Goal: Task Accomplishment & Management: Manage account settings

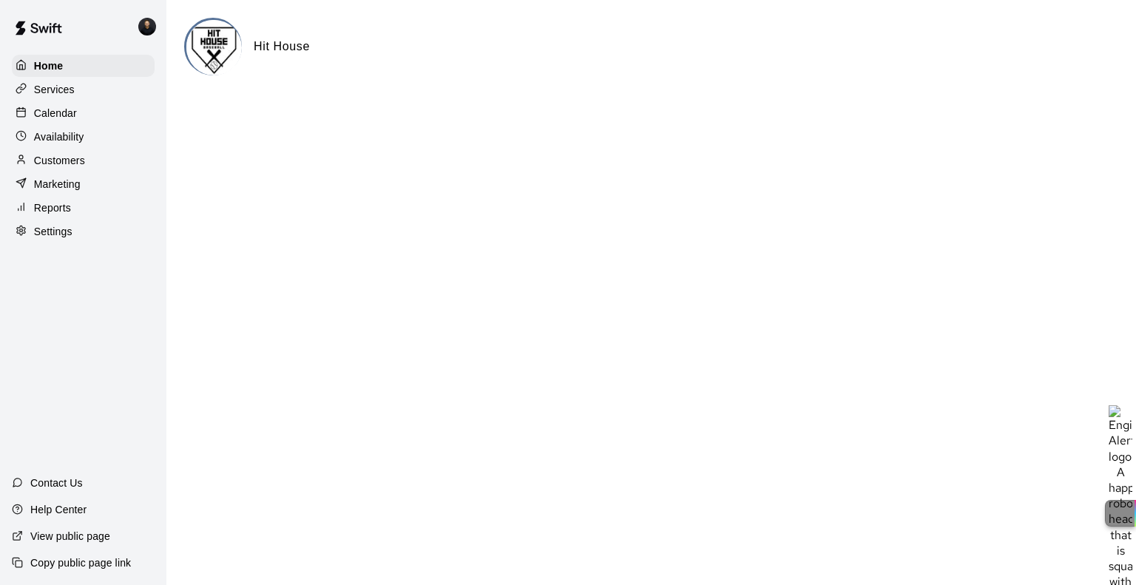
click at [58, 115] on p "Calendar" at bounding box center [55, 113] width 43 height 15
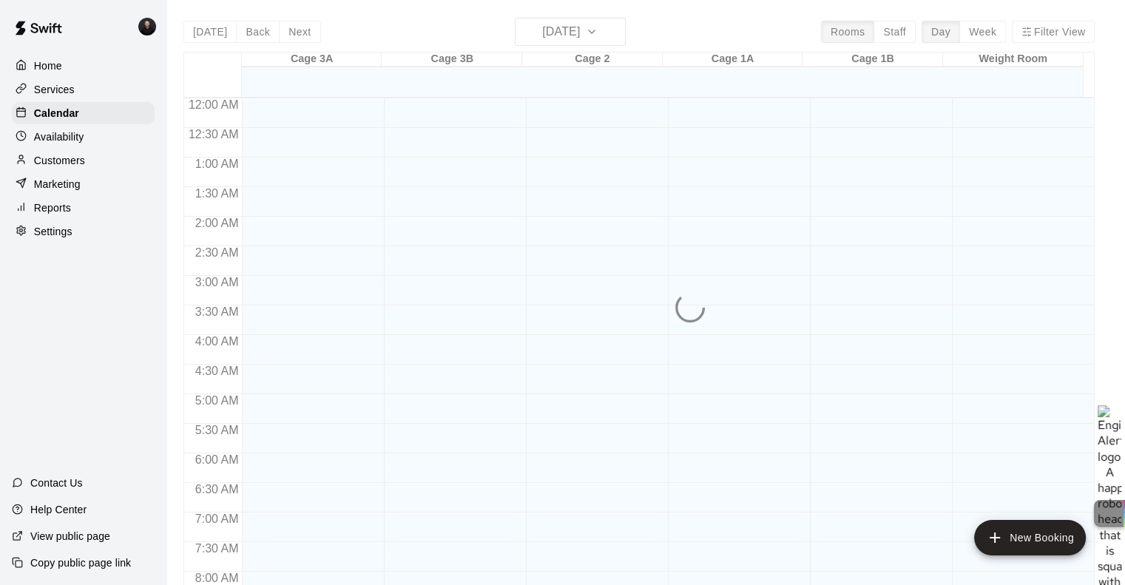
scroll to position [547, 0]
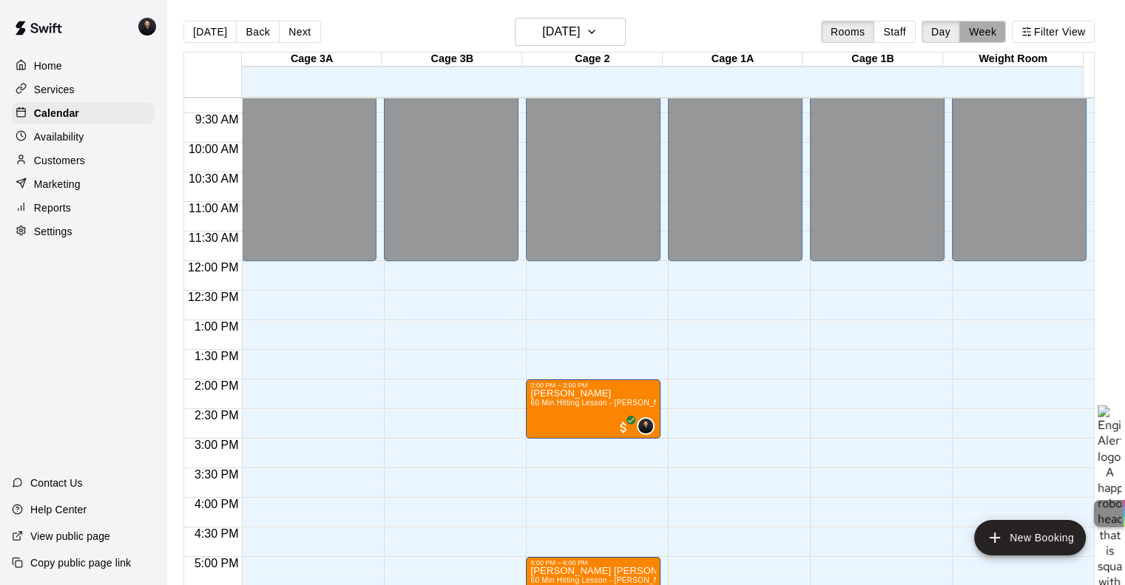
click at [994, 33] on button "Week" at bounding box center [983, 32] width 47 height 22
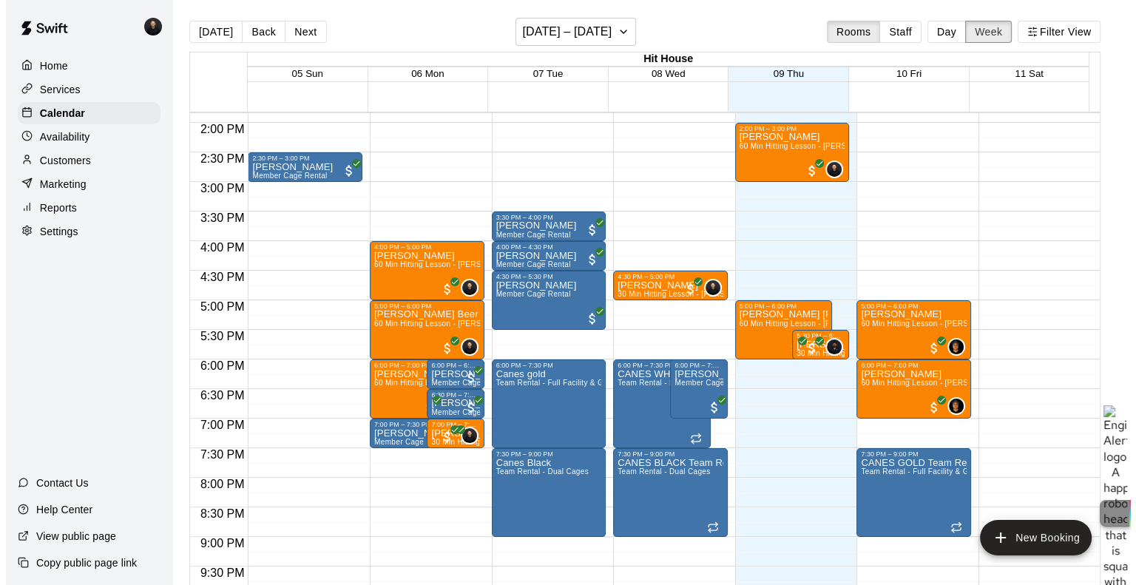
scroll to position [843, 0]
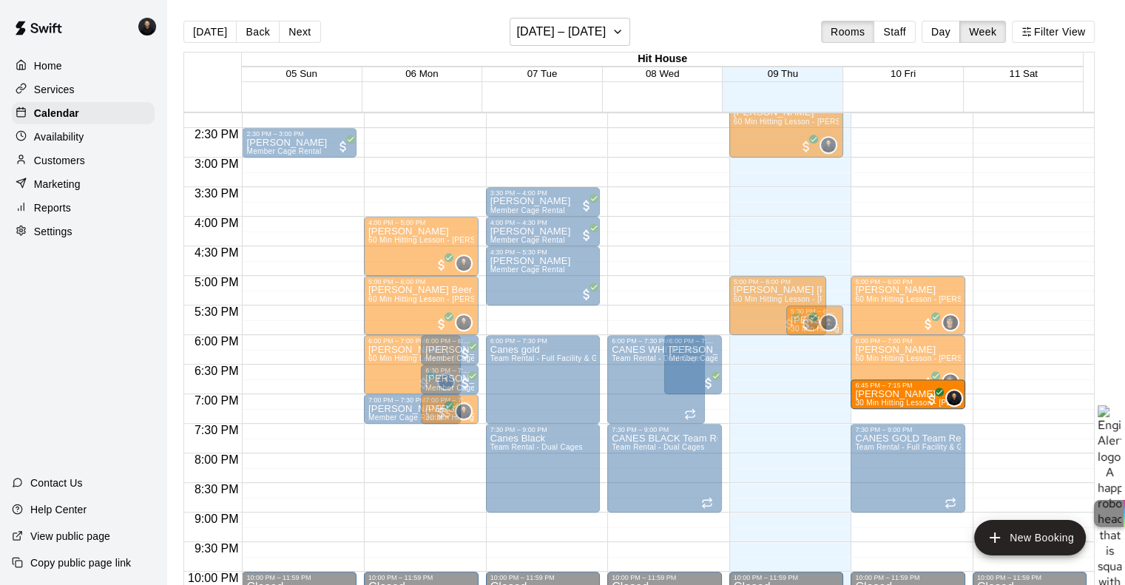
drag, startPoint x: 638, startPoint y: 254, endPoint x: 897, endPoint y: 387, distance: 290.5
drag, startPoint x: 644, startPoint y: 256, endPoint x: 891, endPoint y: 395, distance: 282.9
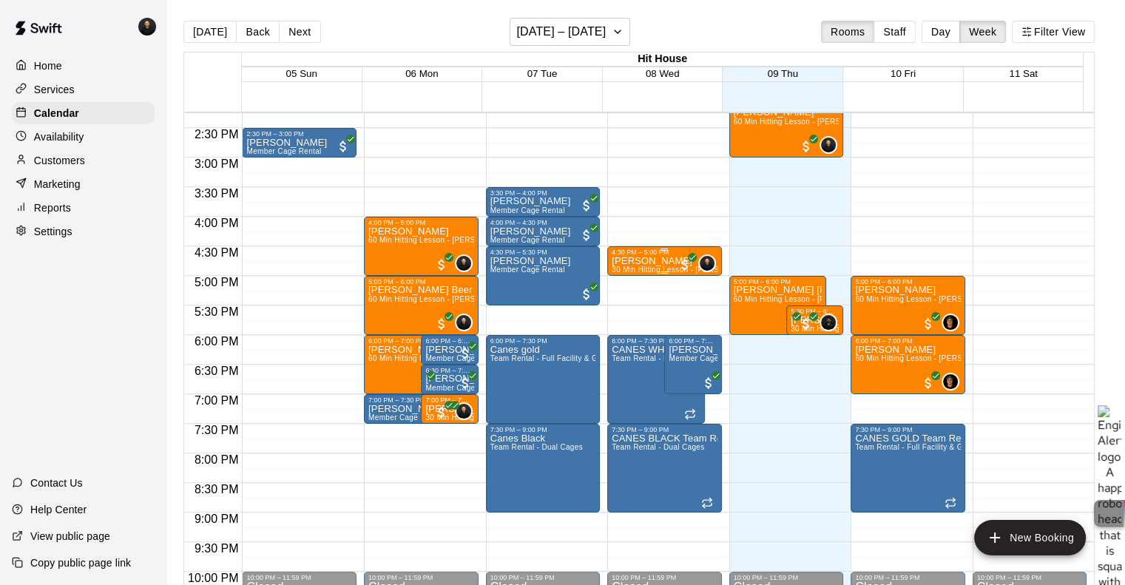
click at [667, 258] on div "[PERSON_NAME] 30 Min Hitting Lesson - [PERSON_NAME]" at bounding box center [665, 548] width 106 height 585
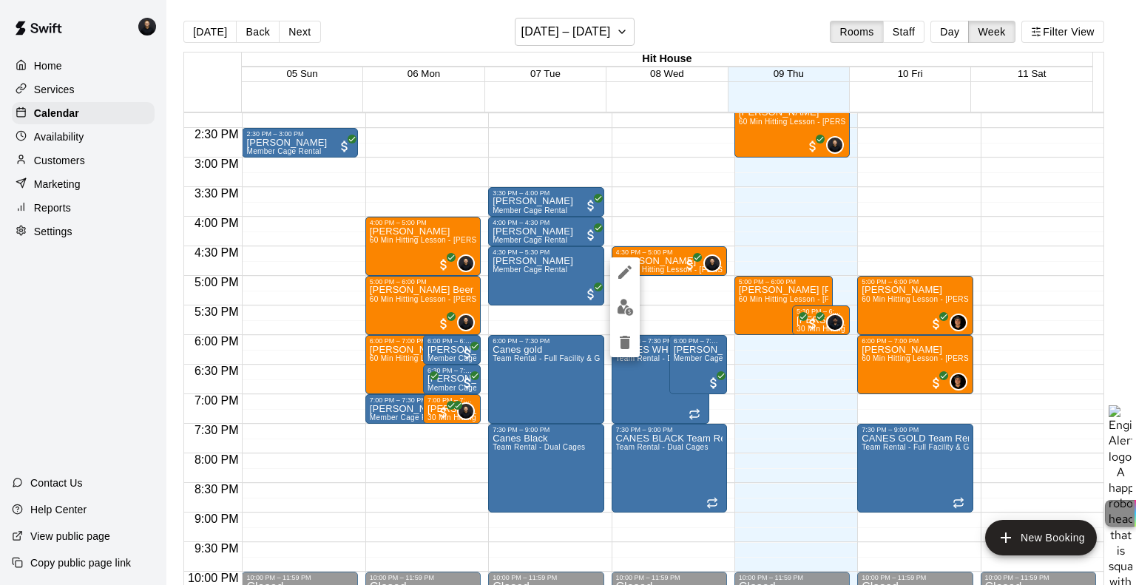
click at [630, 272] on icon "edit" at bounding box center [625, 272] width 18 height 18
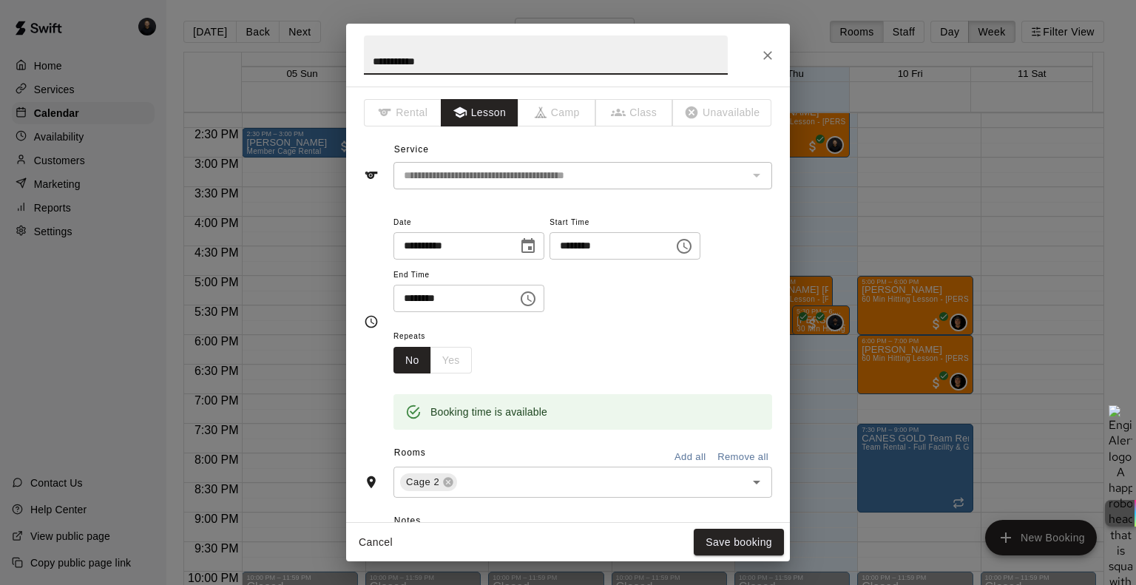
click at [485, 238] on input "**********" at bounding box center [451, 245] width 114 height 27
click at [537, 244] on icon "Choose date, selected date is Oct 8, 2025" at bounding box center [528, 246] width 18 height 18
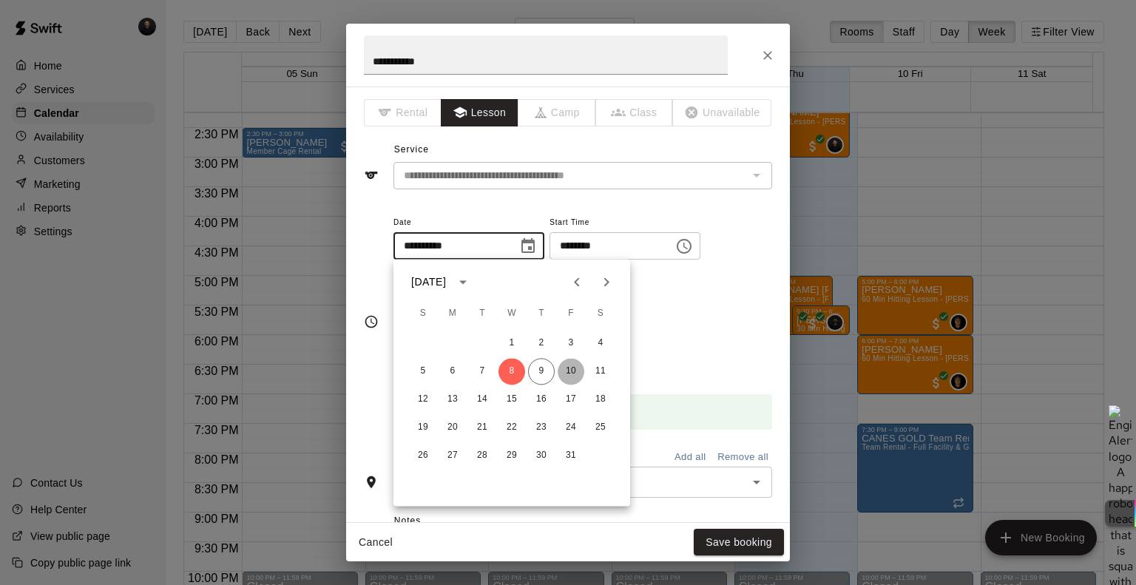
click at [566, 375] on button "10" at bounding box center [571, 371] width 27 height 27
type input "**********"
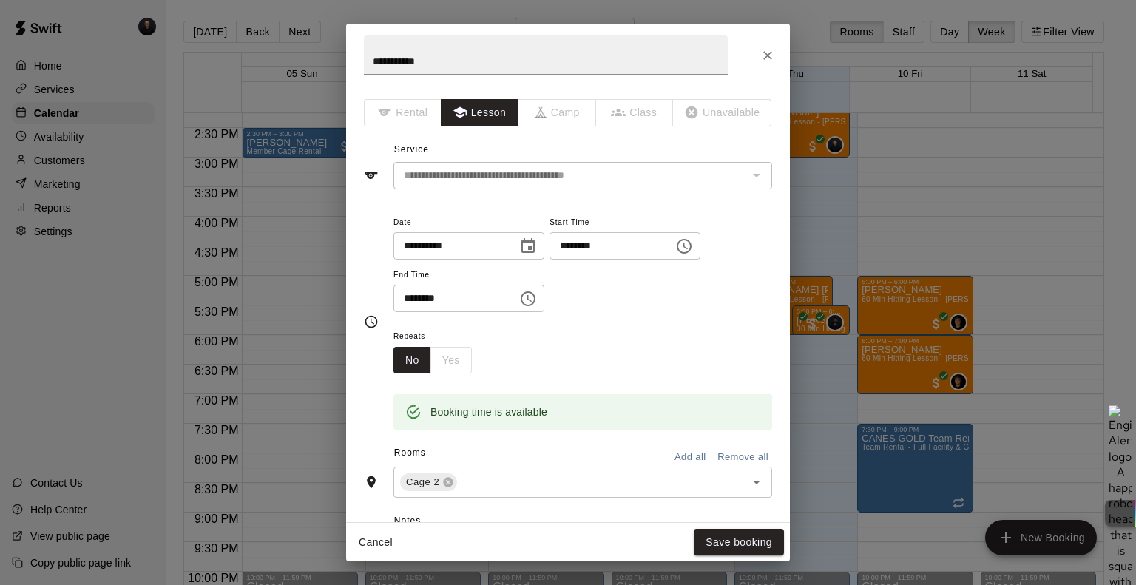
click at [595, 246] on input "********" at bounding box center [607, 245] width 114 height 27
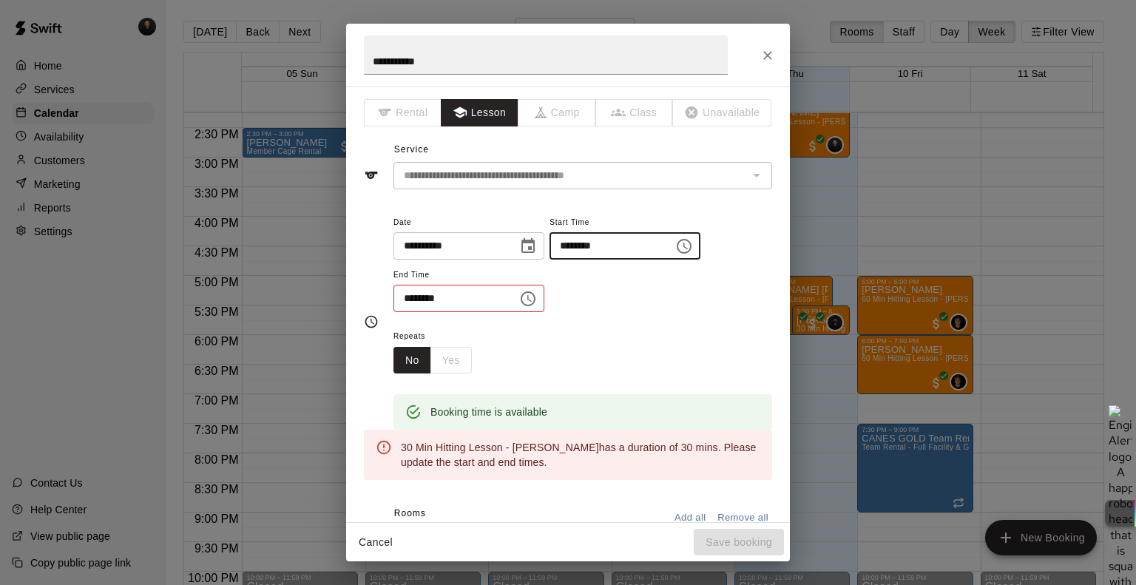
type input "********"
click at [415, 298] on input "********" at bounding box center [451, 298] width 114 height 27
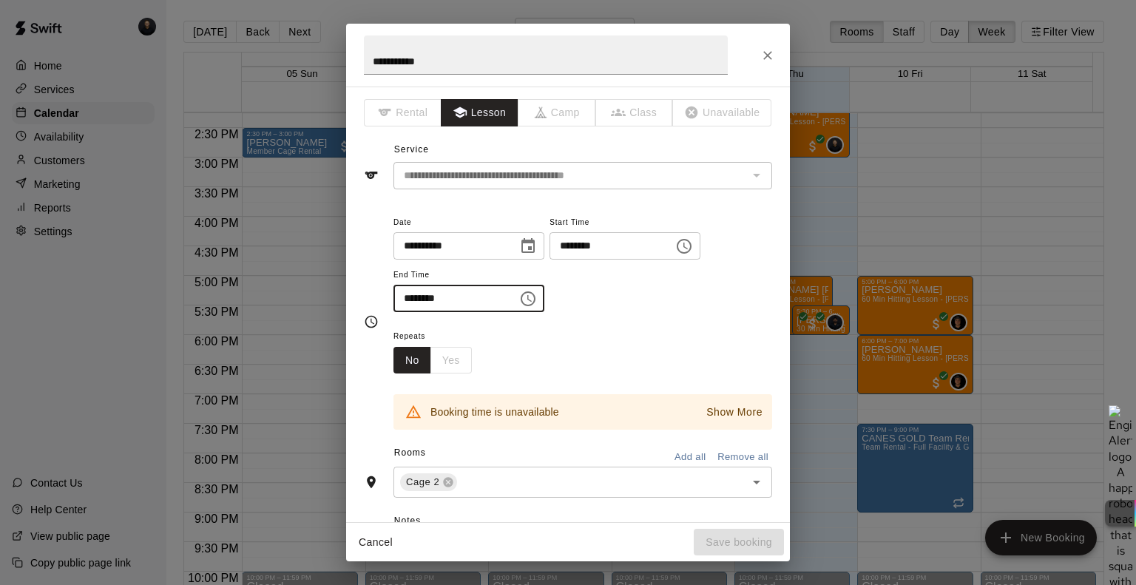
scroll to position [74, 0]
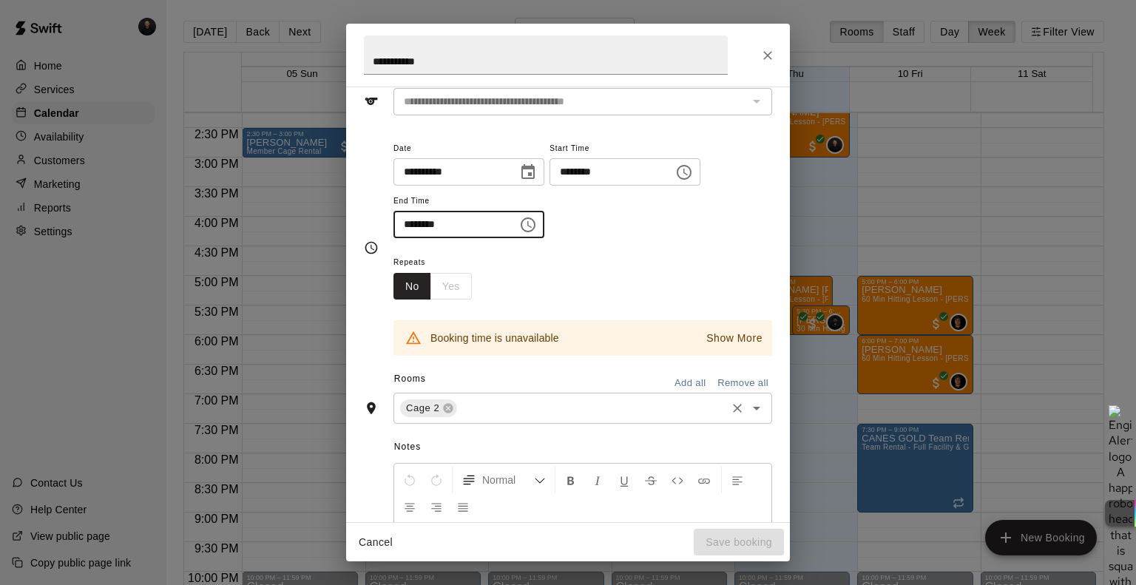
click at [455, 408] on div "Cage 2" at bounding box center [428, 409] width 57 height 18
type input "********"
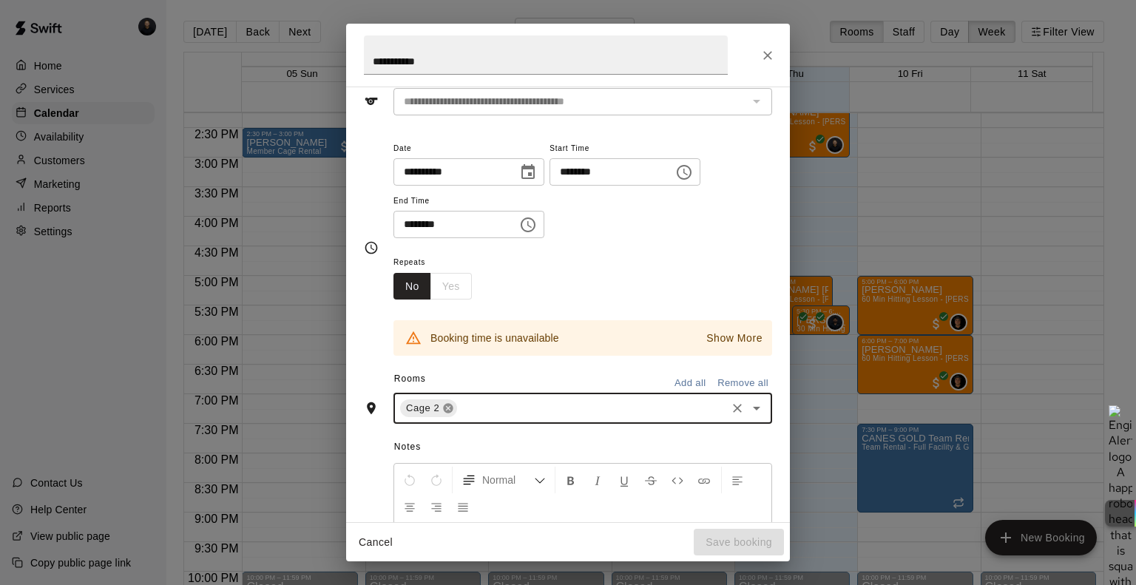
click at [449, 408] on icon at bounding box center [448, 408] width 12 height 12
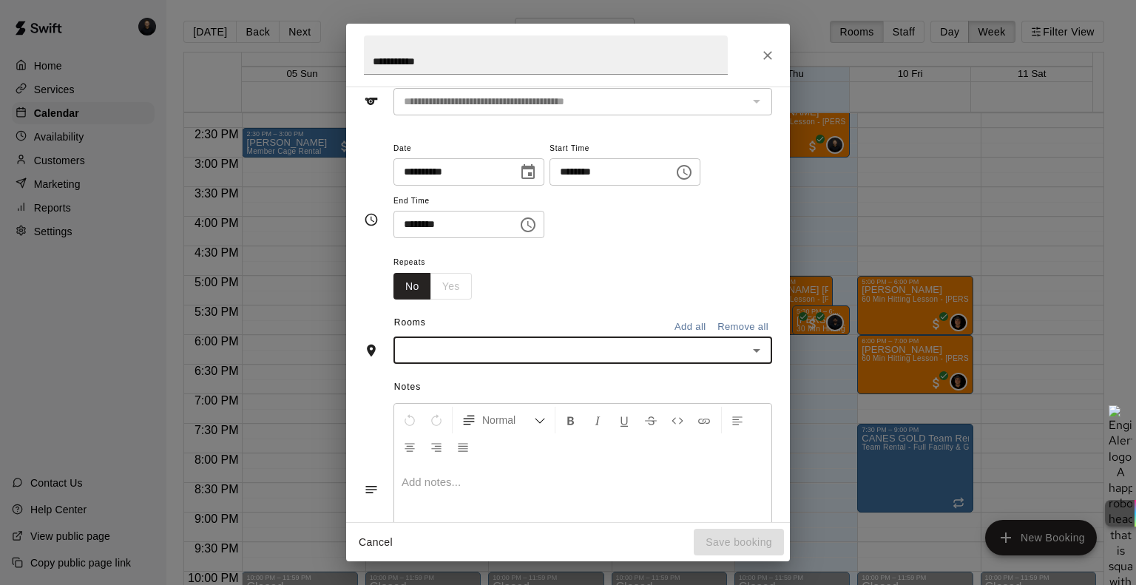
click at [449, 408] on div "Normal" at bounding box center [582, 433] width 377 height 59
click at [453, 361] on div "​" at bounding box center [583, 350] width 379 height 27
click at [439, 387] on li "Cage 1A" at bounding box center [578, 383] width 368 height 24
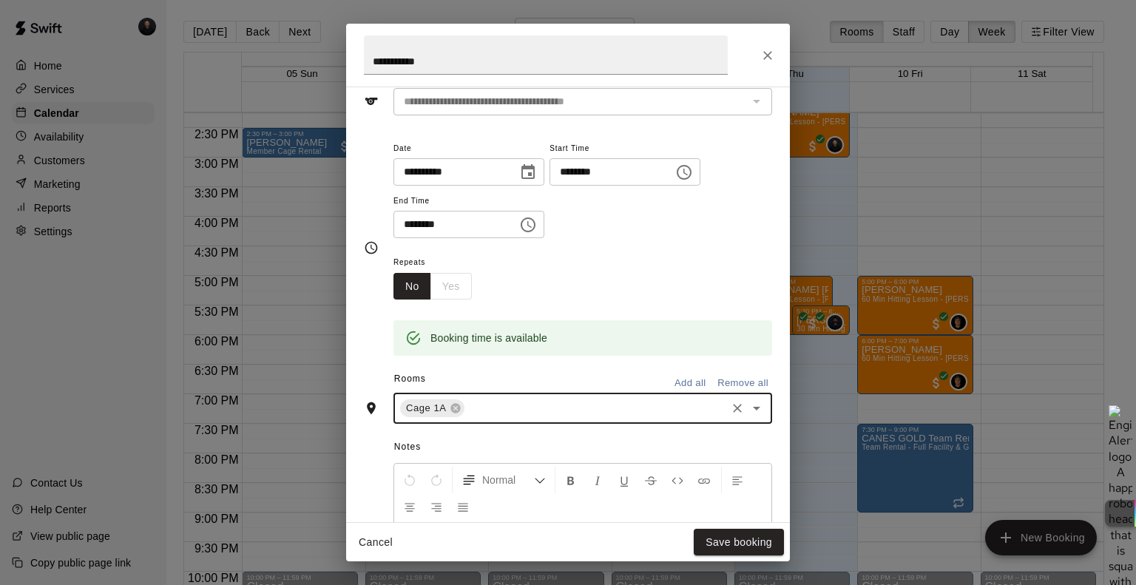
click at [488, 408] on input "text" at bounding box center [595, 409] width 257 height 18
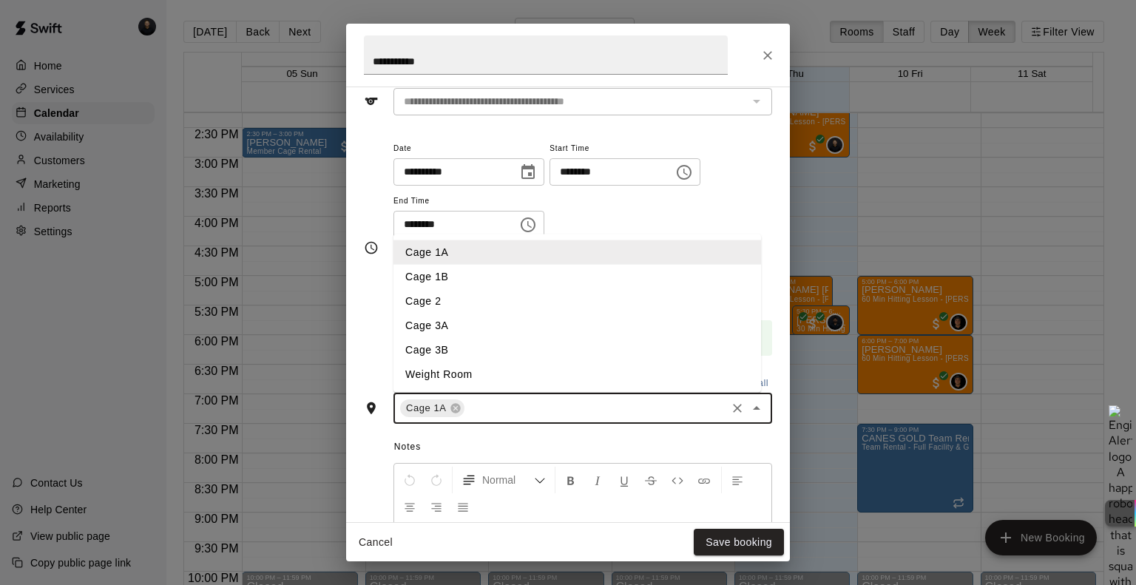
click at [445, 270] on li "Cage 1B" at bounding box center [578, 277] width 368 height 24
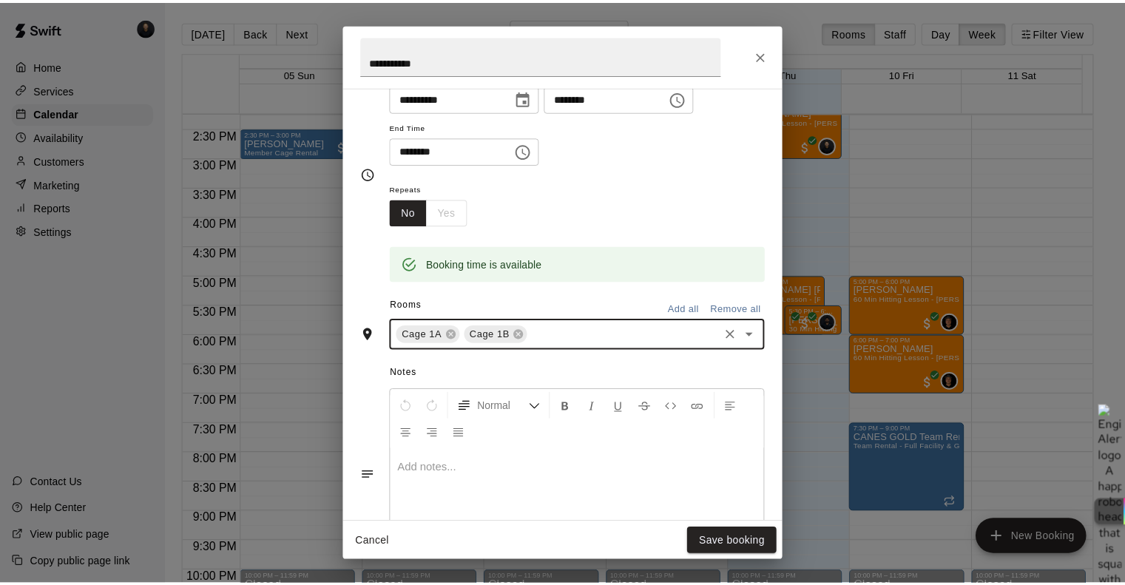
scroll to position [0, 0]
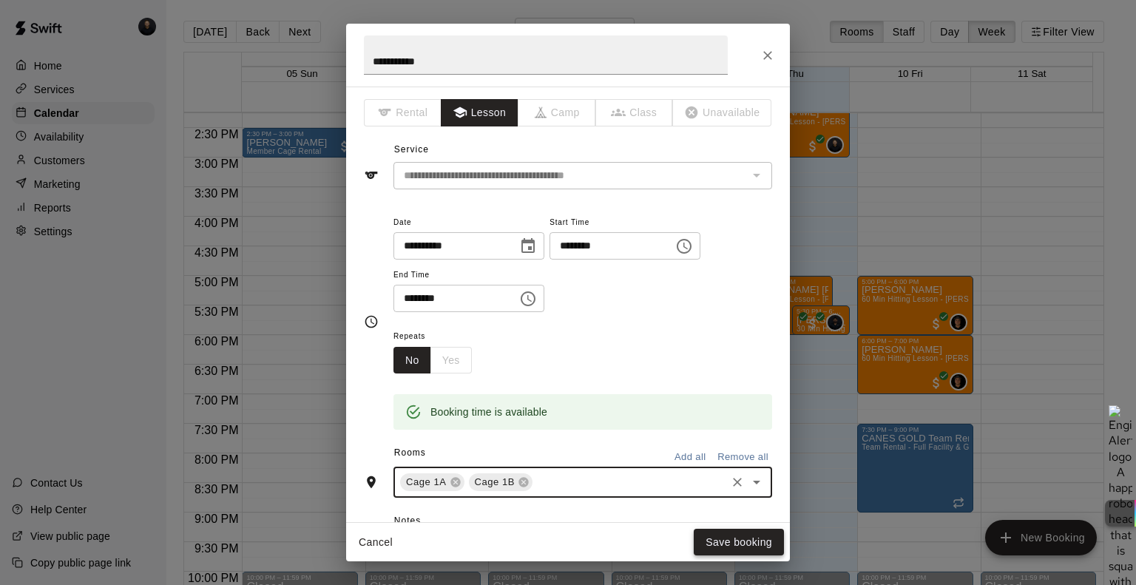
click at [727, 547] on button "Save booking" at bounding box center [739, 542] width 90 height 27
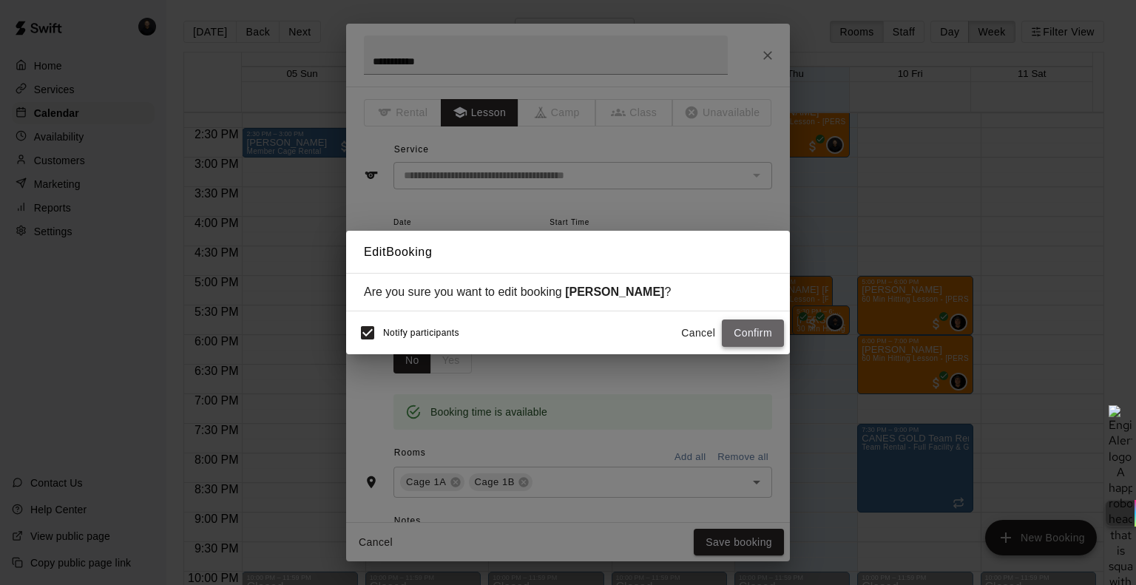
click at [747, 327] on button "Confirm" at bounding box center [753, 333] width 62 height 27
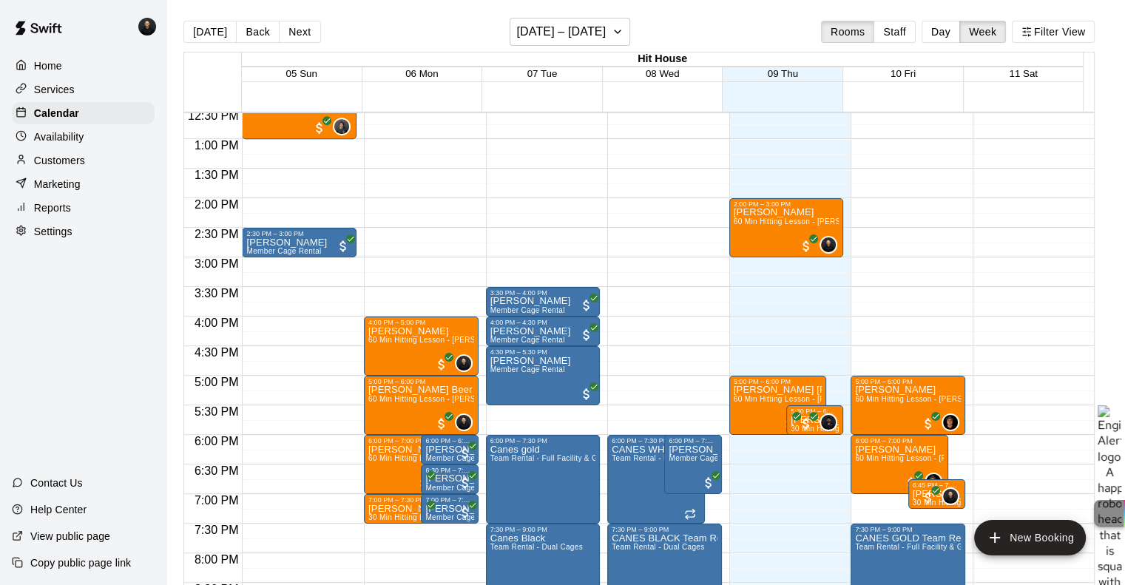
scroll to position [769, 0]
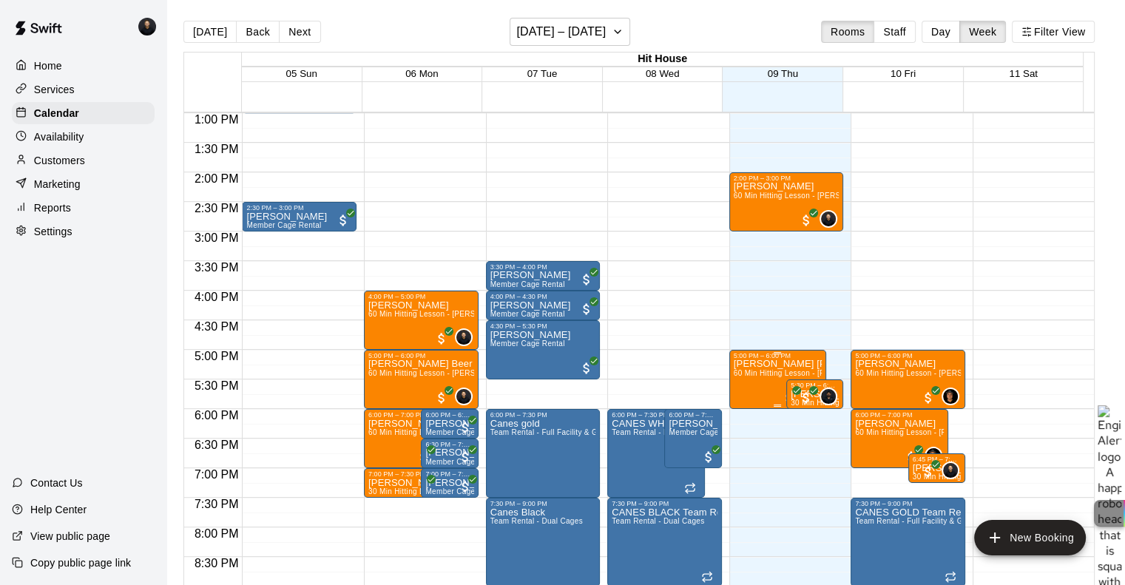
click at [756, 373] on span "60 Min Hitting Lesson - [PERSON_NAME]" at bounding box center [808, 373] width 148 height 8
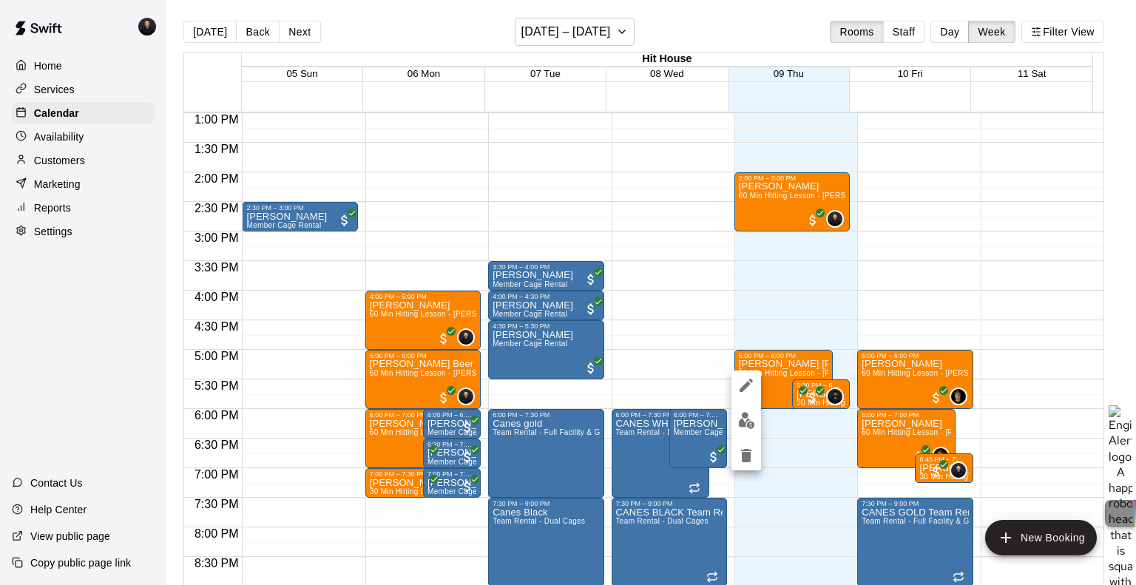
click at [295, 30] on div at bounding box center [568, 292] width 1136 height 585
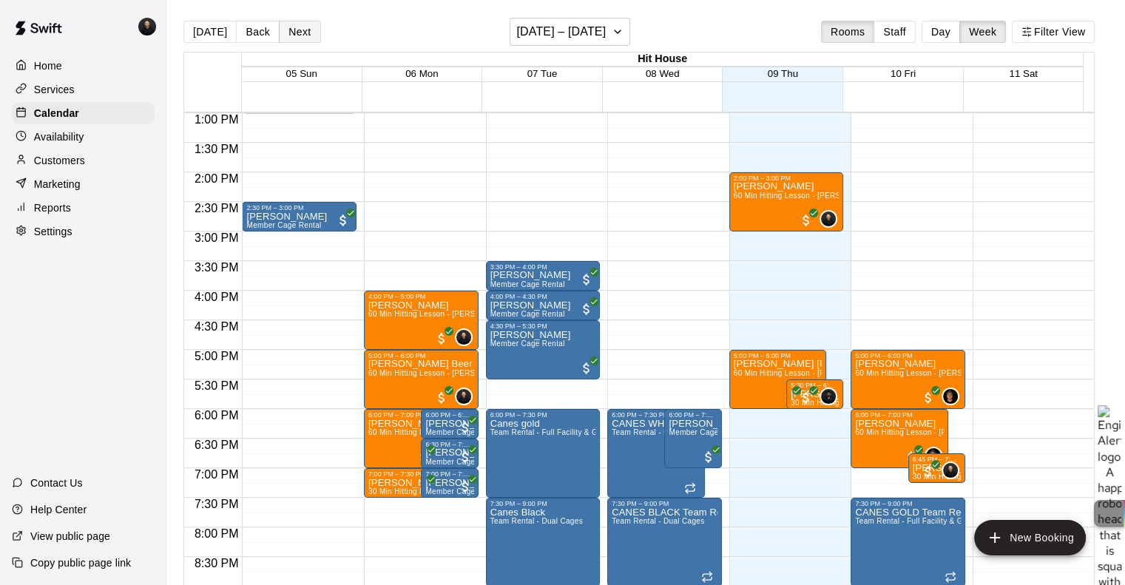
click at [302, 29] on button "Next" at bounding box center [299, 32] width 41 height 22
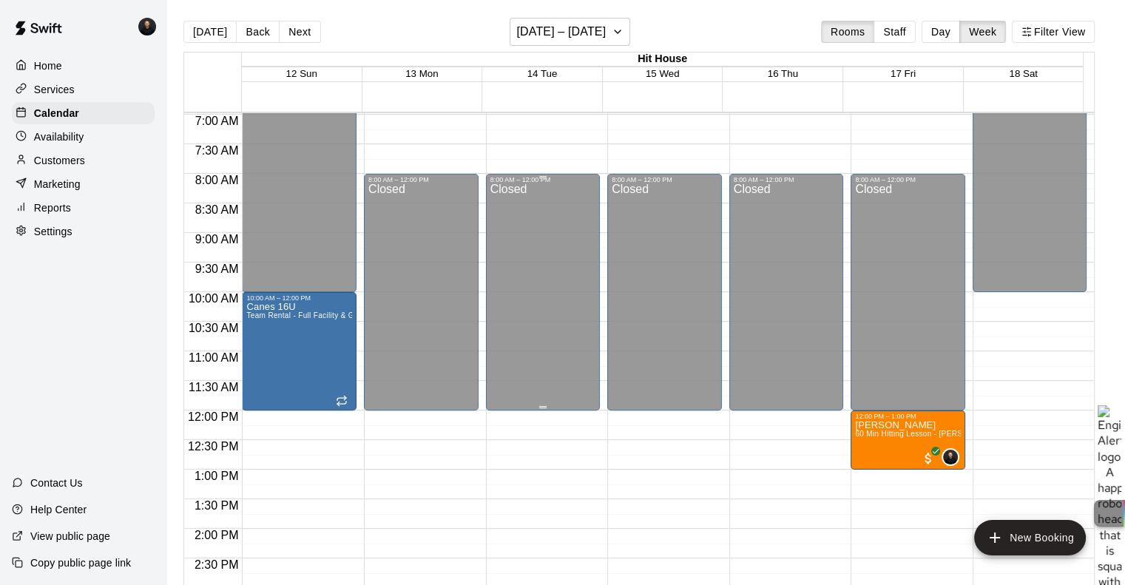
scroll to position [783, 0]
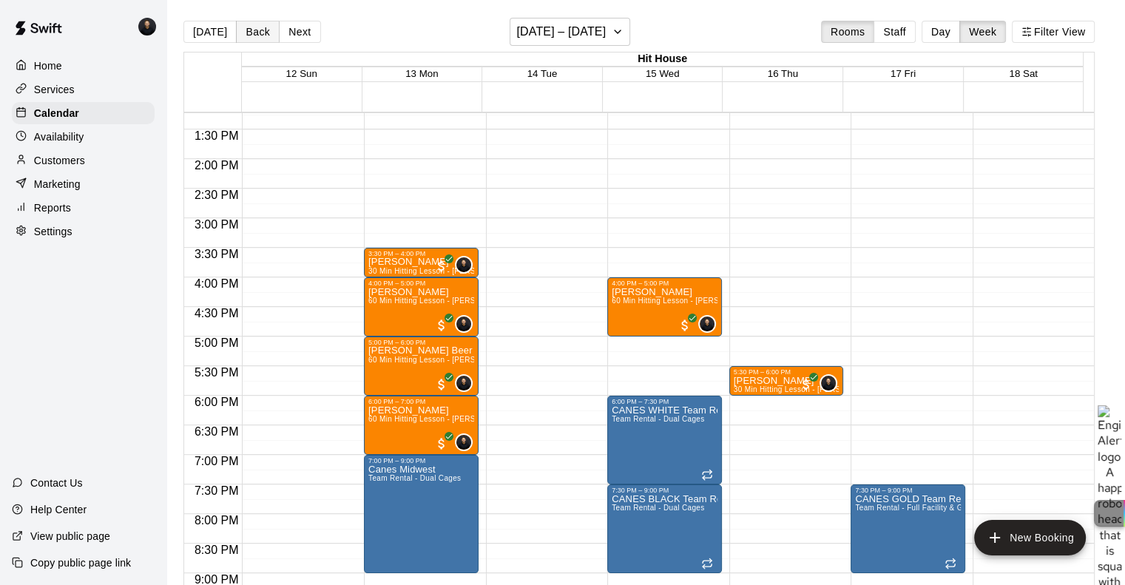
click at [255, 33] on button "Back" at bounding box center [258, 32] width 44 height 22
